Goal: Find specific page/section: Find specific page/section

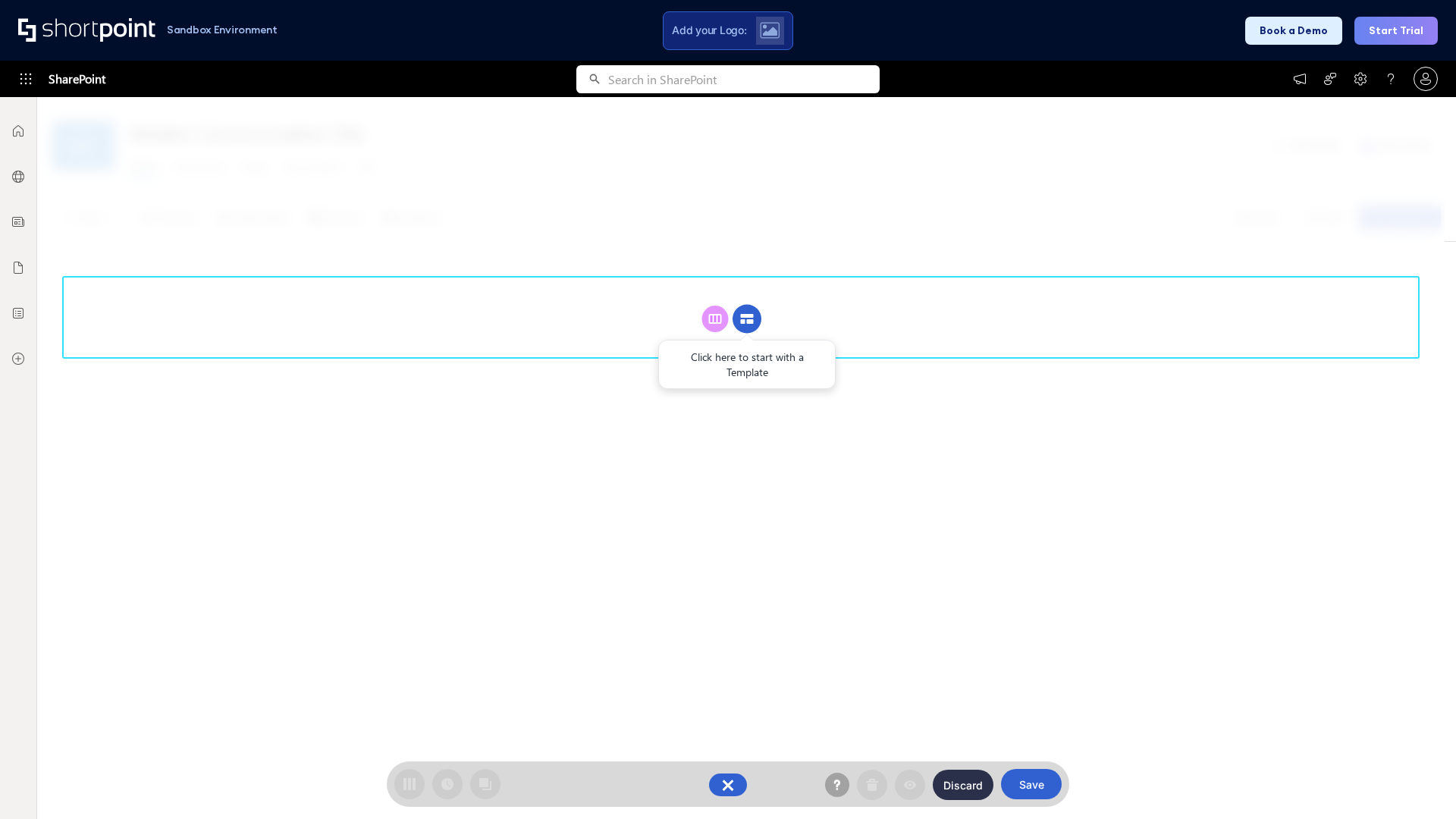
click at [747, 318] on circle at bounding box center [747, 319] width 29 height 29
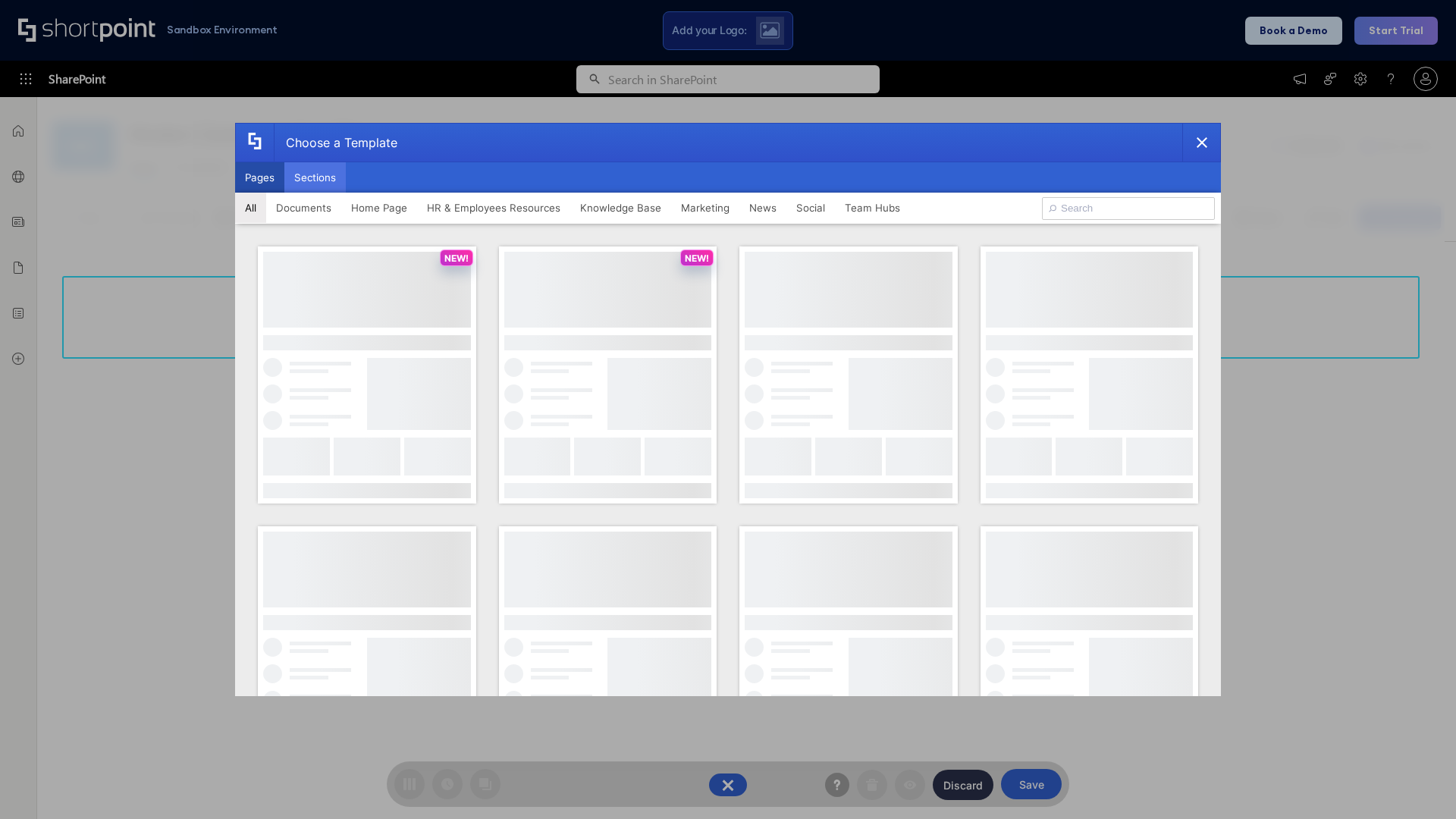
click at [315, 178] on button "Sections" at bounding box center [315, 177] width 62 height 30
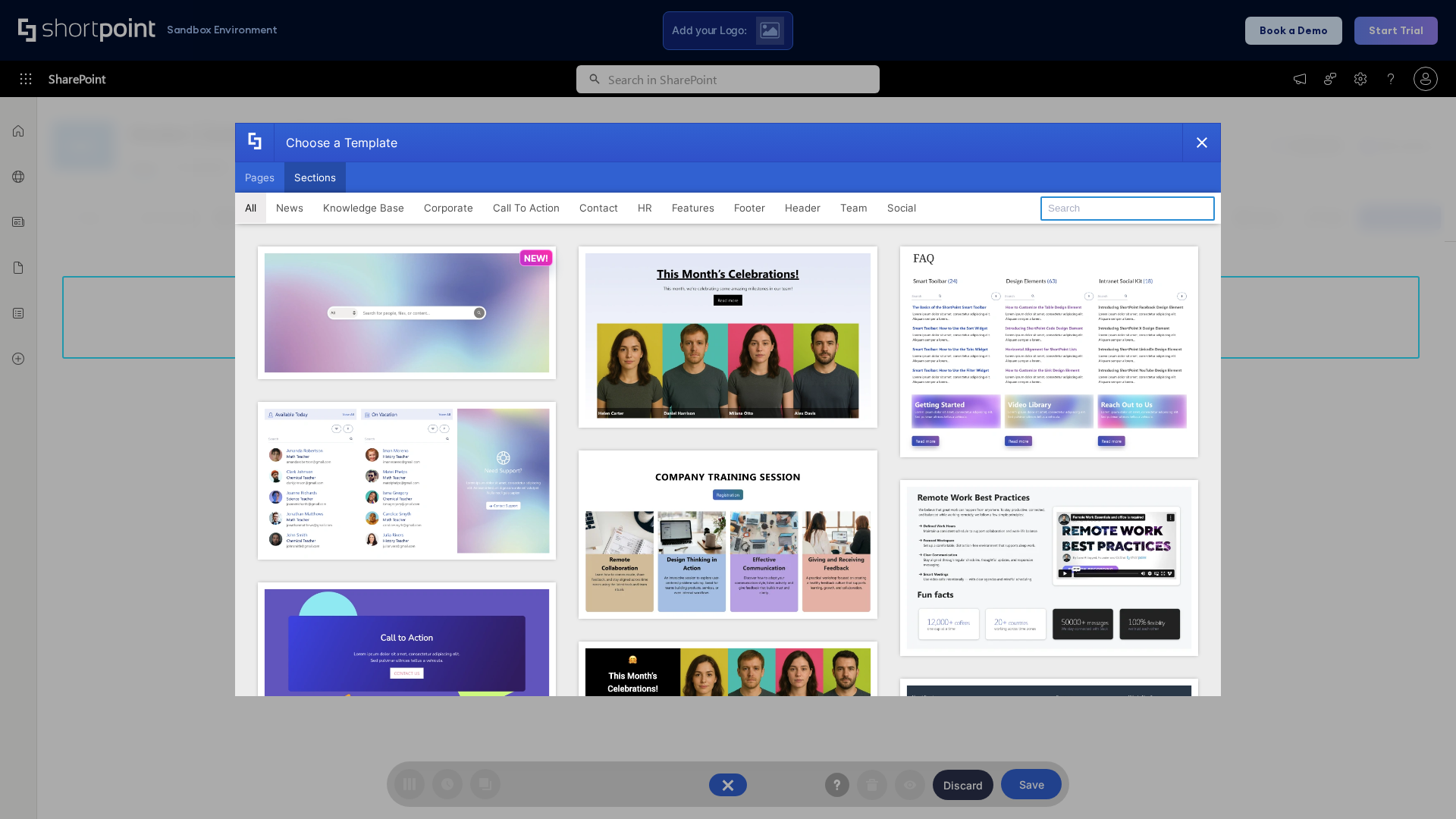
type input "Service Block 1"
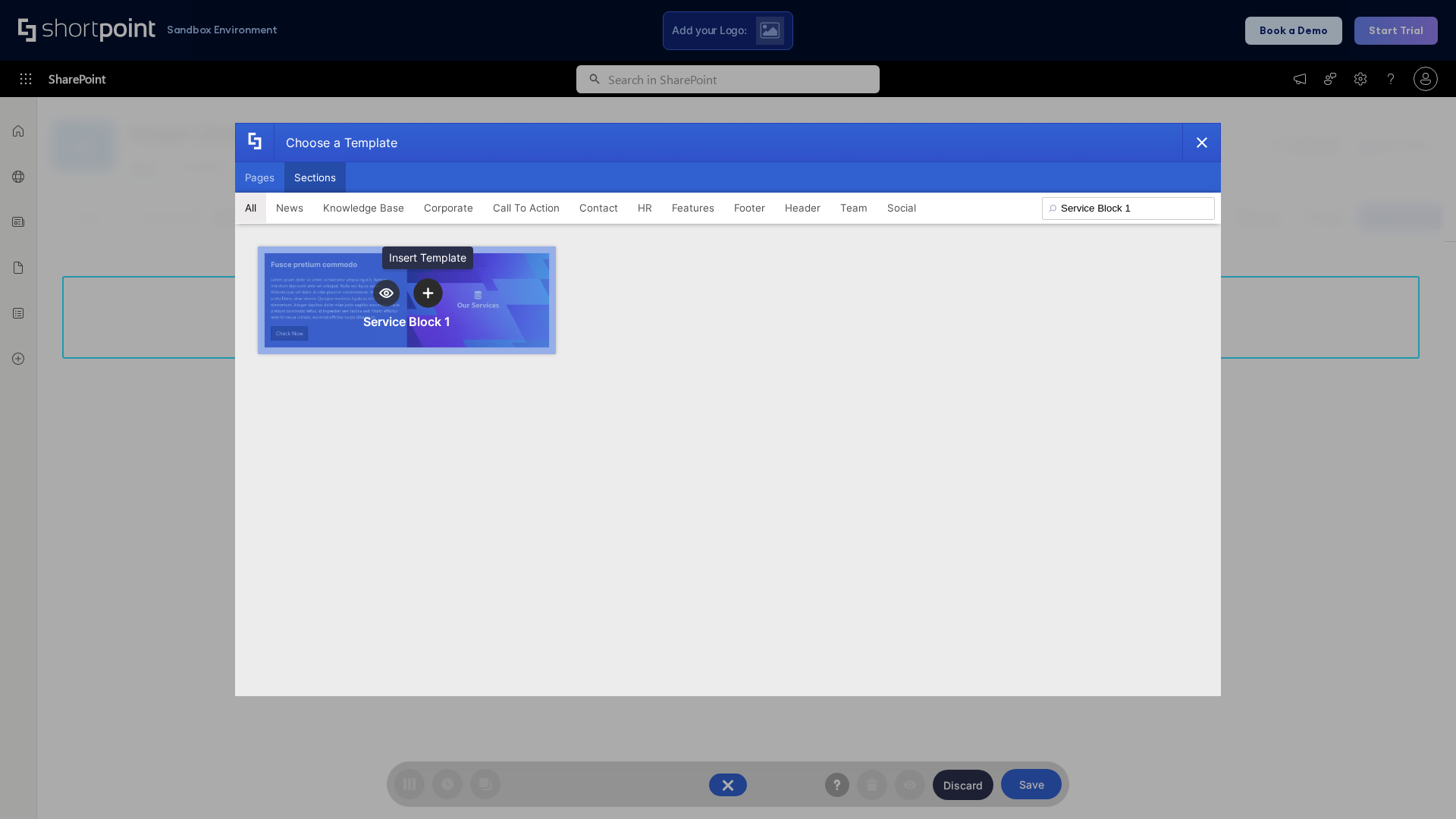
click at [428, 293] on icon "template selector" at bounding box center [428, 293] width 11 height 11
